Goal: Register for event/course

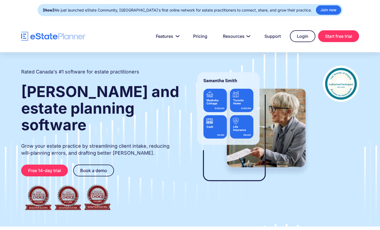
drag, startPoint x: 353, startPoint y: 169, endPoint x: 213, endPoint y: 12, distance: 210.4
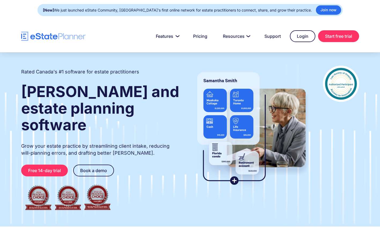
click at [353, 169] on div "Rated Canada's #1 software for estate practitioners Wills and estate planning s…" at bounding box center [190, 139] width 354 height 147
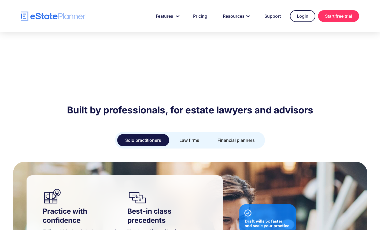
scroll to position [402, 0]
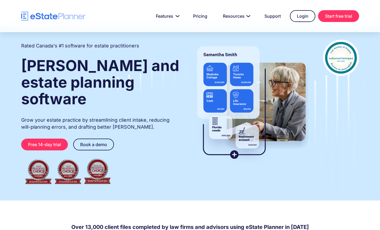
scroll to position [27, 0]
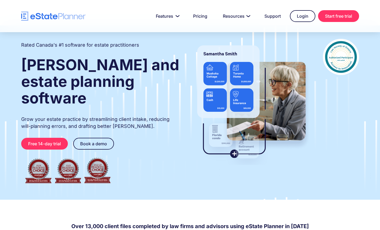
drag, startPoint x: 335, startPoint y: 18, endPoint x: 331, endPoint y: 18, distance: 4.3
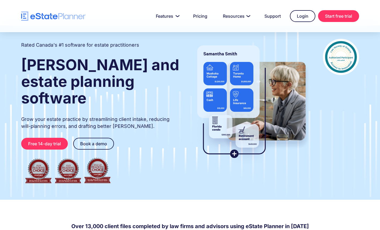
click at [335, 18] on link "Start free trial" at bounding box center [338, 16] width 41 height 12
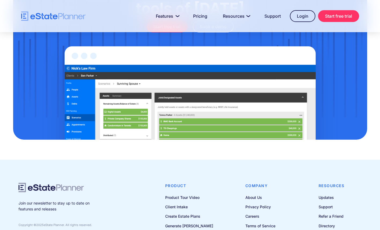
scroll to position [1769, 0]
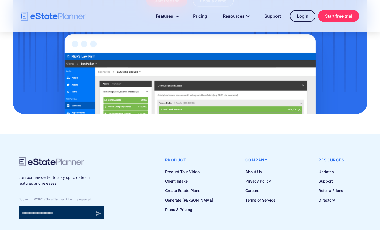
click at [333, 13] on link "Start free trial" at bounding box center [338, 16] width 41 height 12
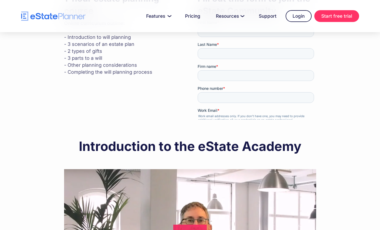
scroll to position [268, 0]
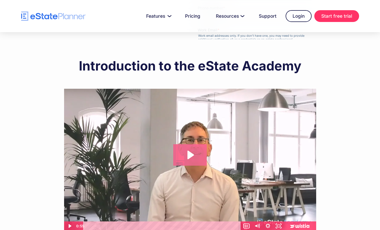
click at [194, 154] on icon "Play Video: Introduction to eState Academy" at bounding box center [190, 154] width 34 height 21
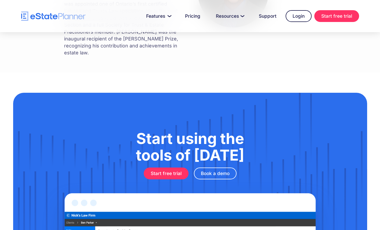
scroll to position [375, 0]
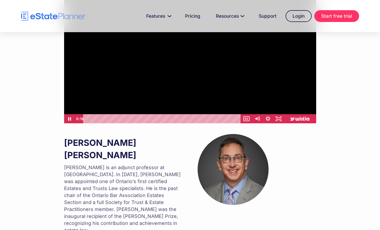
click at [336, 168] on div "1-hour estate planning course Online curriculum outline: ‍ - Introduction to wi…" at bounding box center [190, 16] width 341 height 468
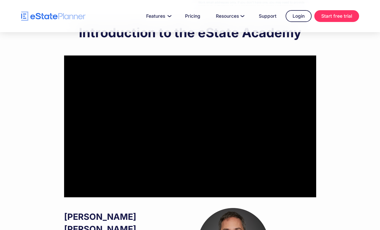
scroll to position [295, 0]
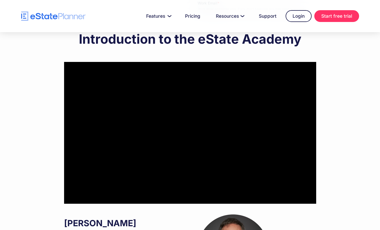
click at [349, 155] on div "1-hour estate planning course Online curriculum outline: ‍ - Introduction to wi…" at bounding box center [190, 97] width 341 height 468
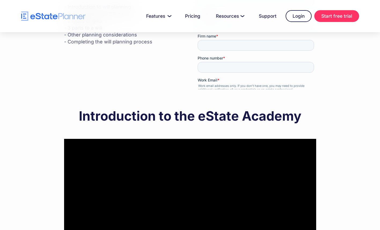
scroll to position [107, 0]
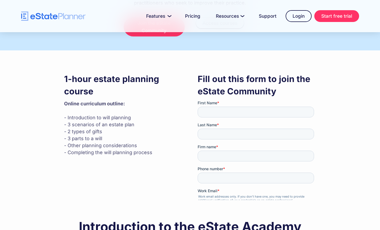
click at [170, 128] on p "Online curriculum outline: ‍ - Introduction to will planning - 3 scenarios of a…" at bounding box center [123, 128] width 118 height 56
